Goal: Navigation & Orientation: Find specific page/section

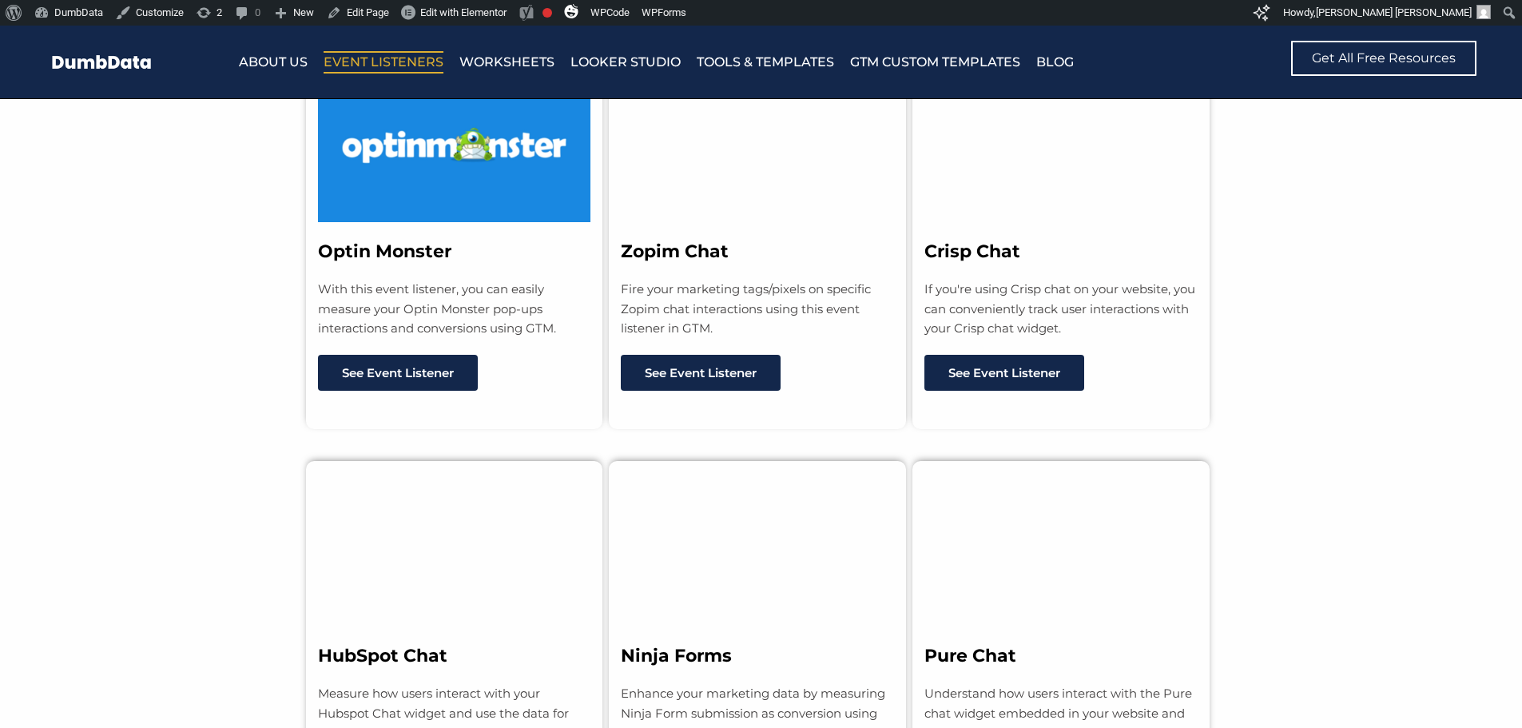
scroll to position [1678, 0]
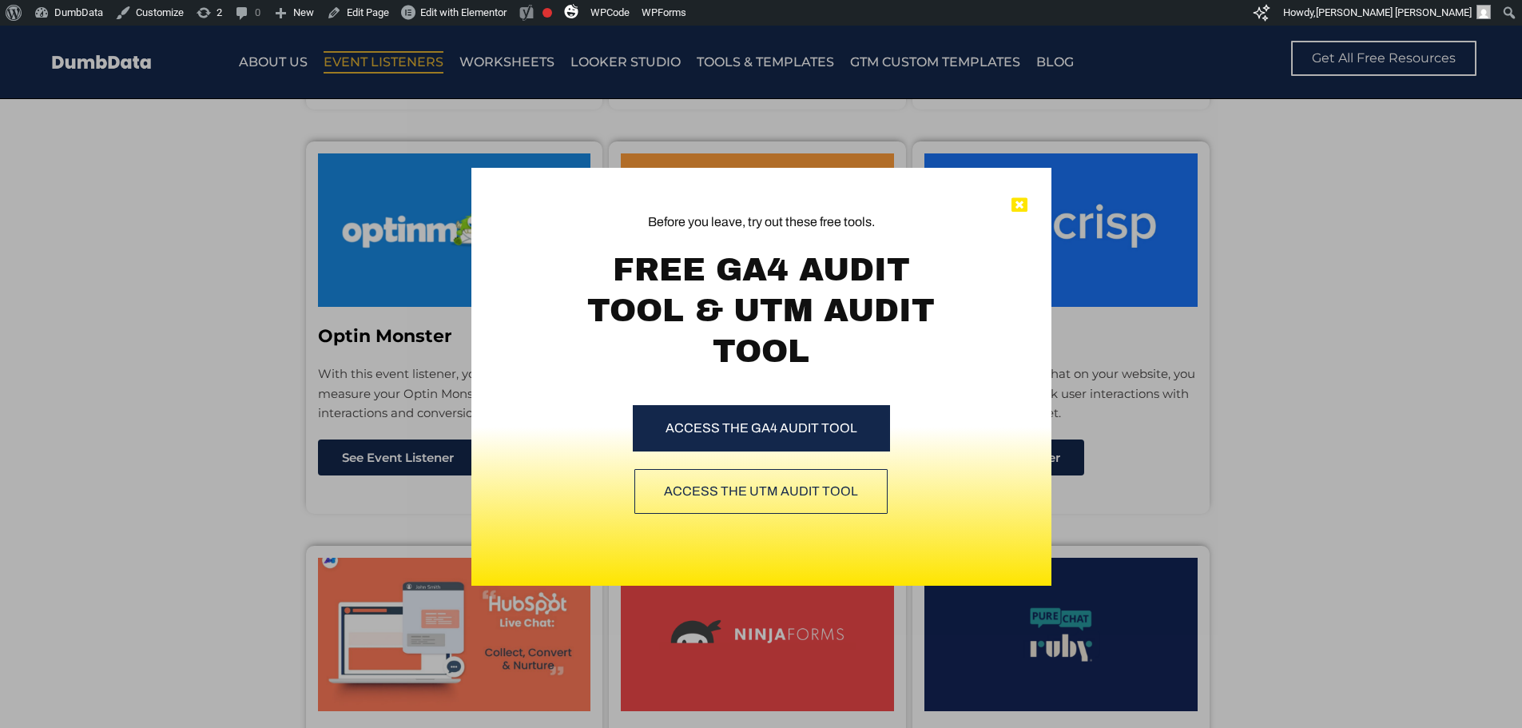
click at [1019, 203] on icon at bounding box center [1019, 205] width 16 height 16
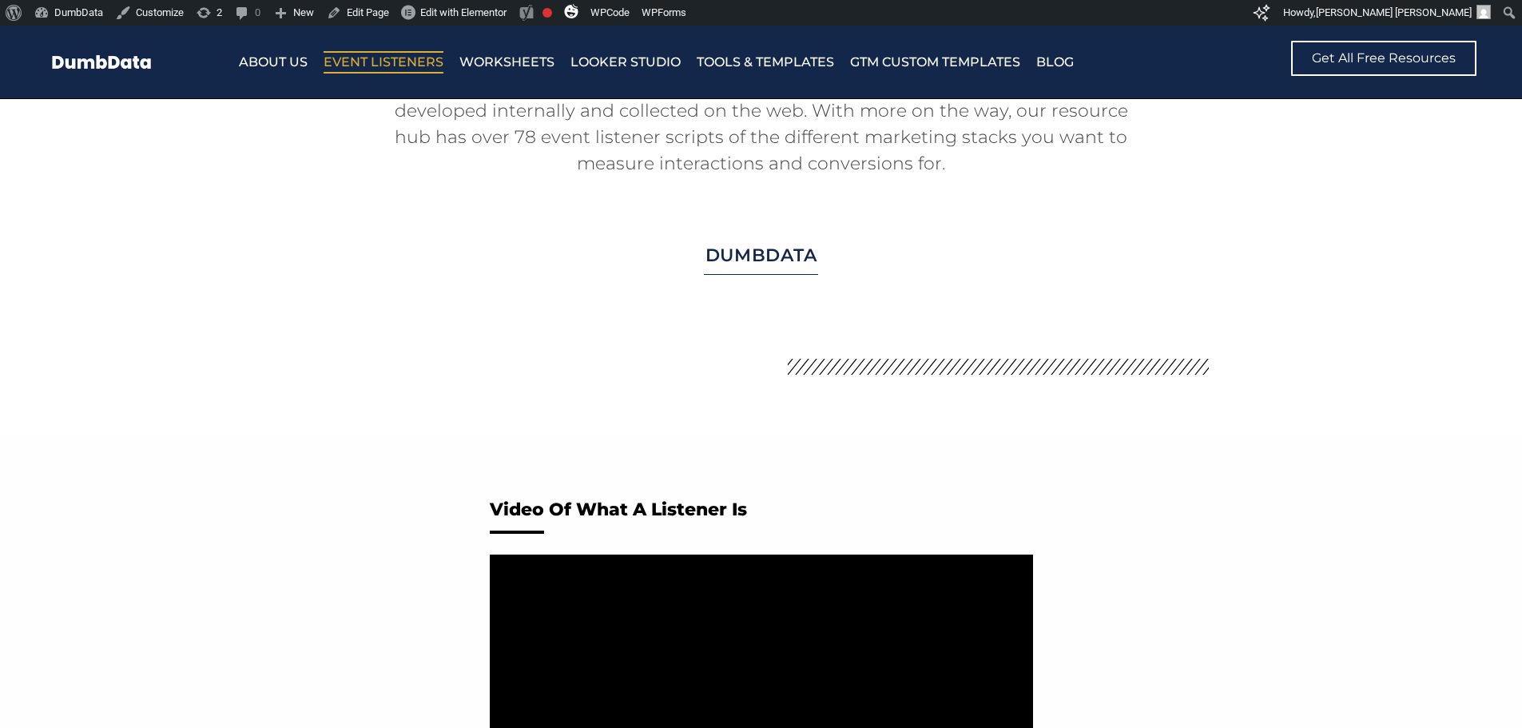
scroll to position [0, 0]
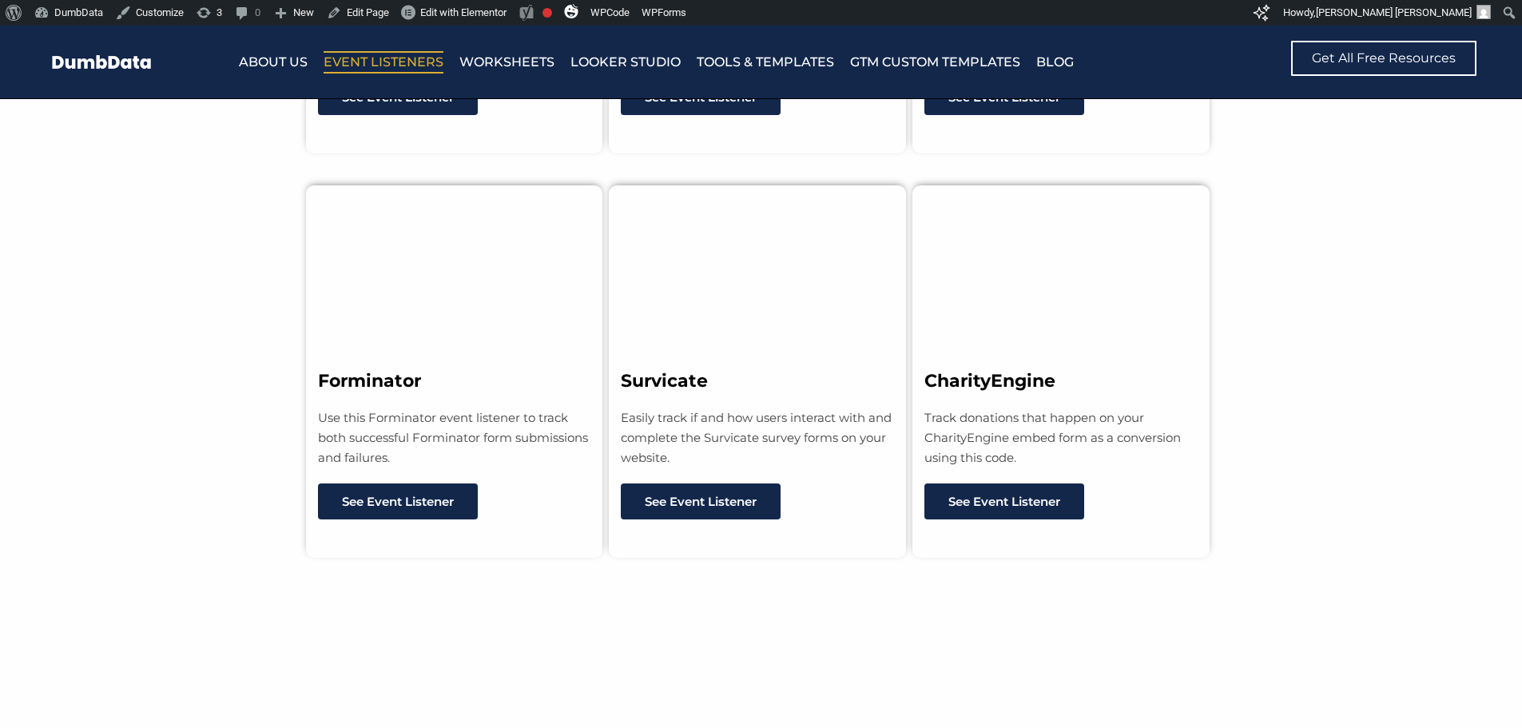
scroll to position [11743, 0]
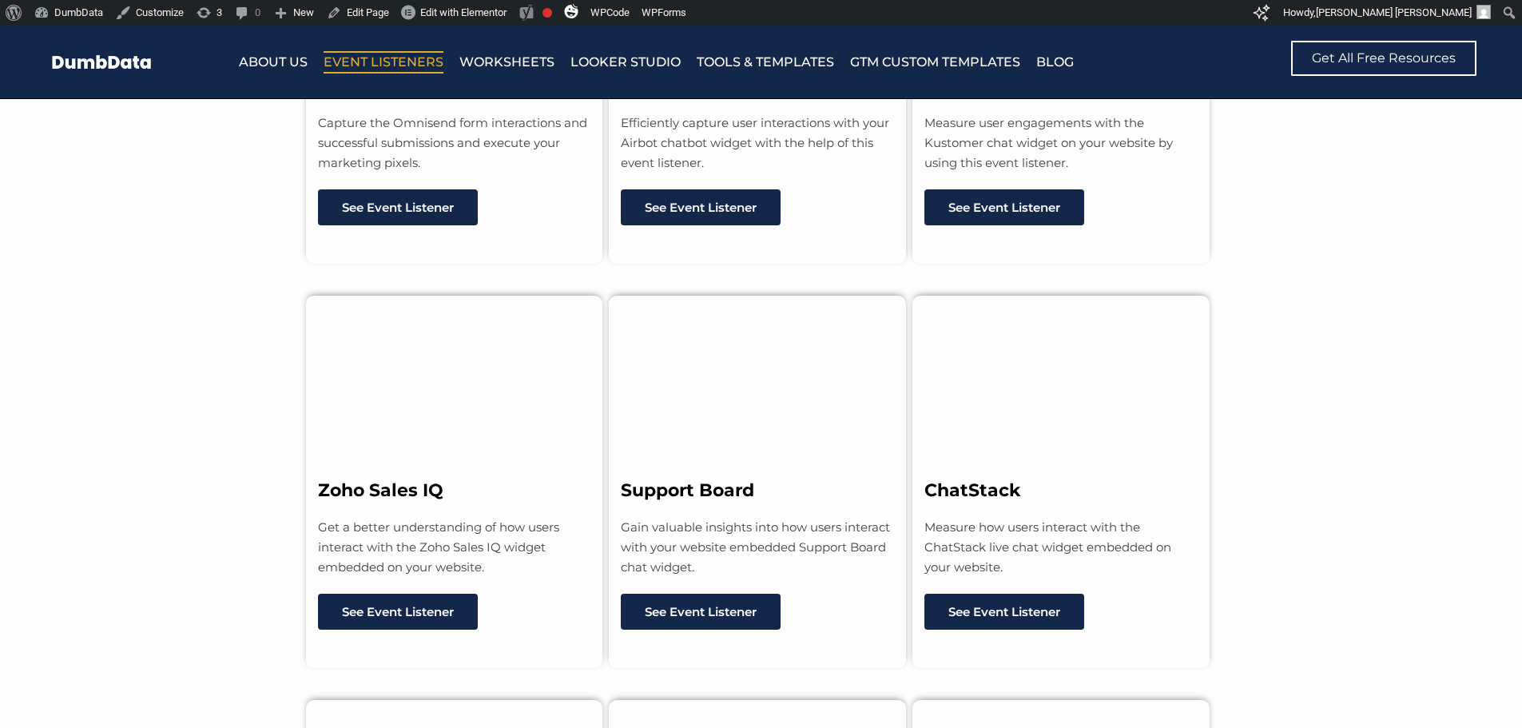
scroll to position [9104, 0]
